Goal: Navigation & Orientation: Find specific page/section

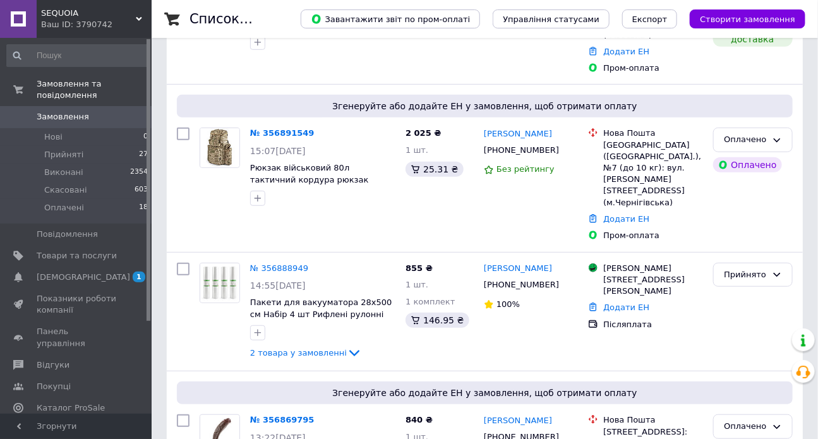
scroll to position [207, 0]
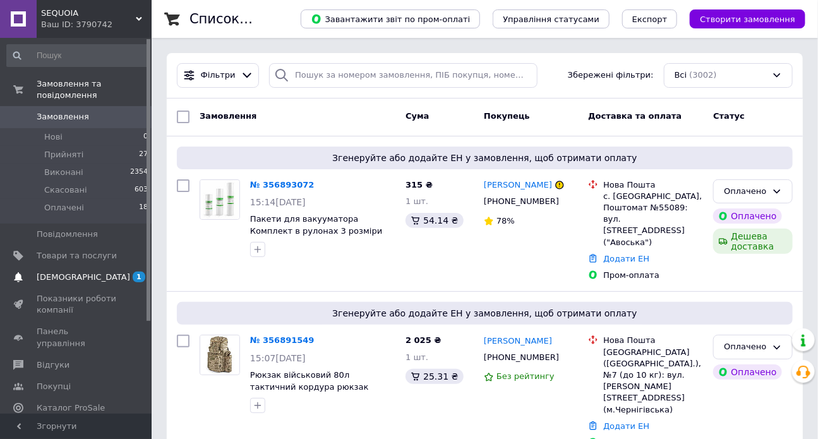
click at [89, 272] on span "[DEMOGRAPHIC_DATA]" at bounding box center [77, 277] width 80 height 11
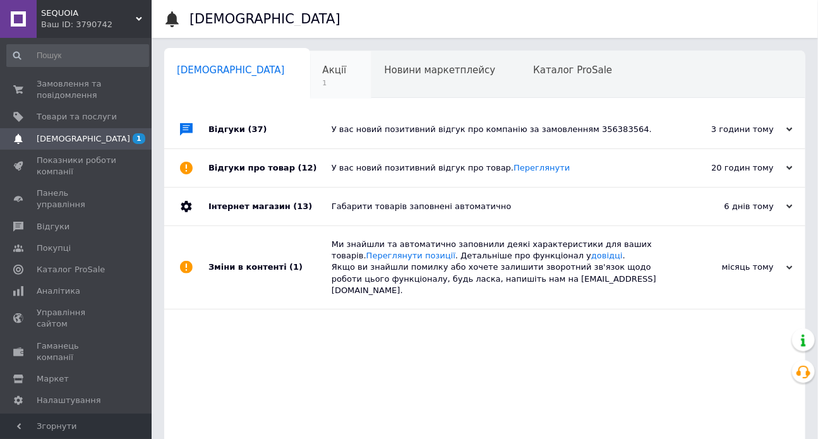
click at [310, 62] on div "Акції 1" at bounding box center [341, 75] width 62 height 48
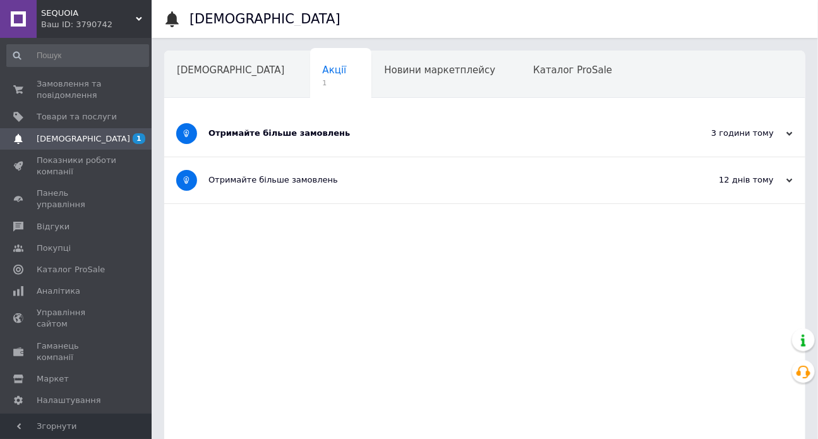
click at [341, 138] on div "Отримайте більше замовлень" at bounding box center [437, 133] width 458 height 11
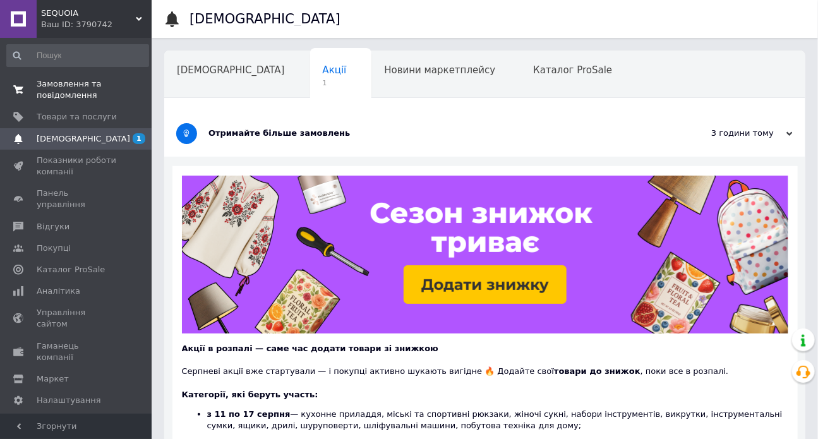
click at [106, 94] on span "Замовлення та повідомлення" at bounding box center [77, 89] width 80 height 23
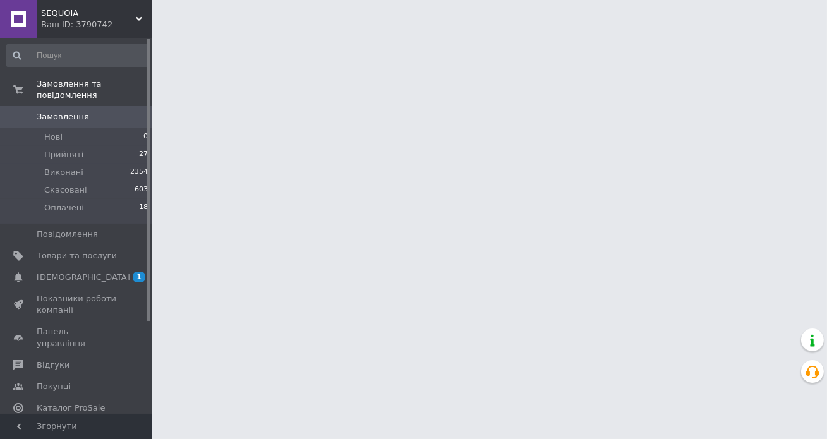
click at [78, 19] on div "Ваш ID: 3790742" at bounding box center [96, 24] width 111 height 11
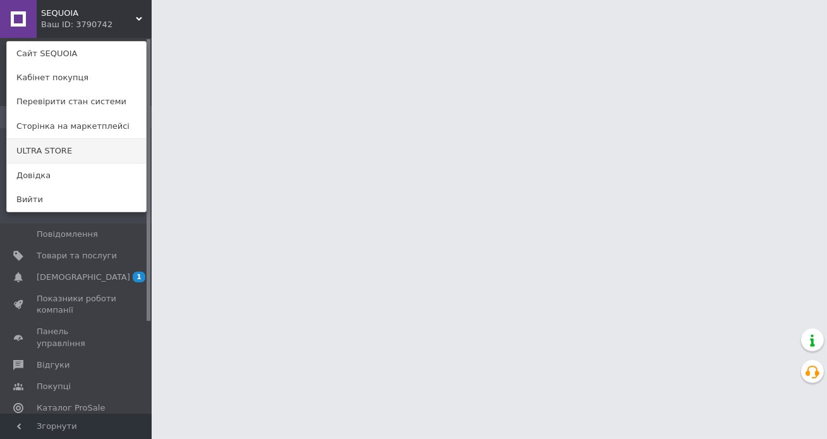
click at [75, 151] on link "ULTRA STORE" at bounding box center [76, 151] width 139 height 24
